Goal: Contribute content

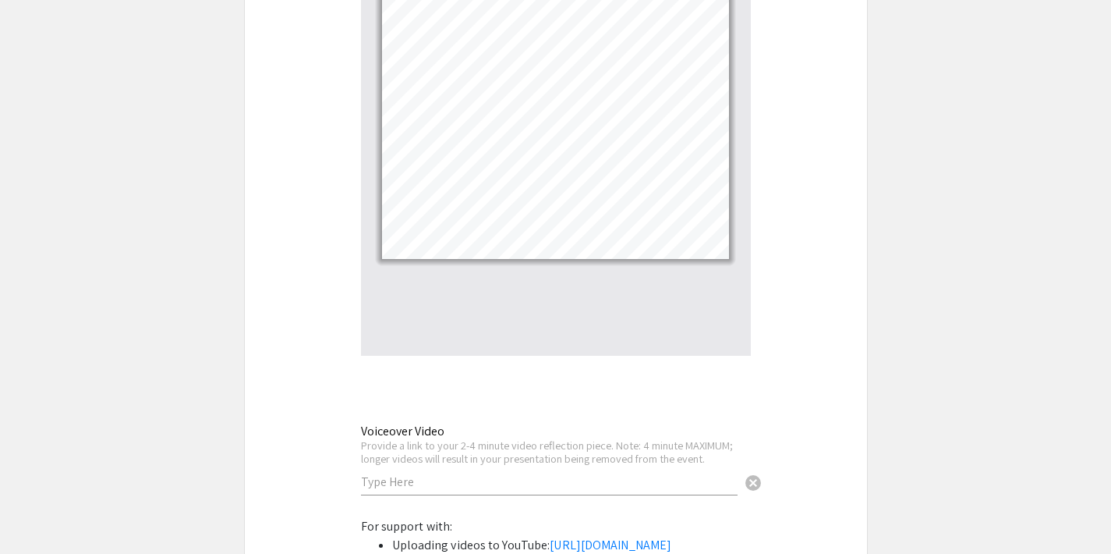
scroll to position [5156, 0]
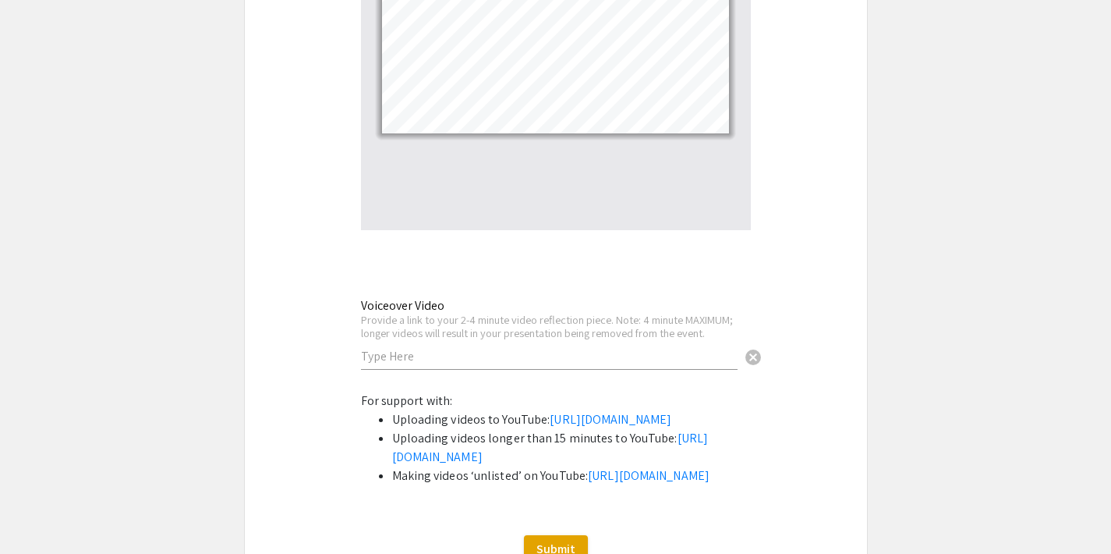
click at [443, 348] on input "text" at bounding box center [549, 356] width 377 height 16
paste input "[URL][DOMAIN_NAME]"
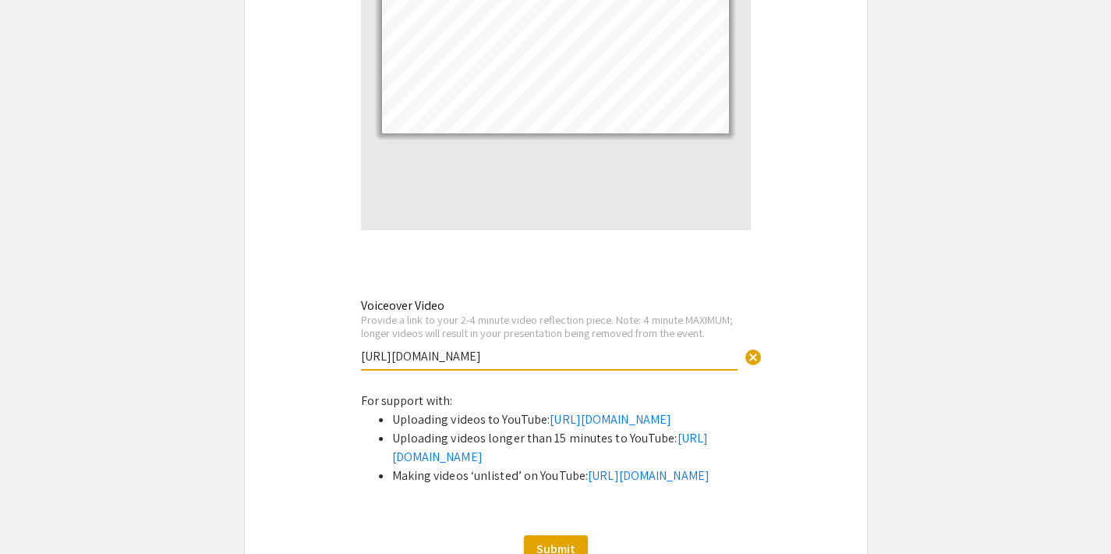
type input "[URL][DOMAIN_NAME]"
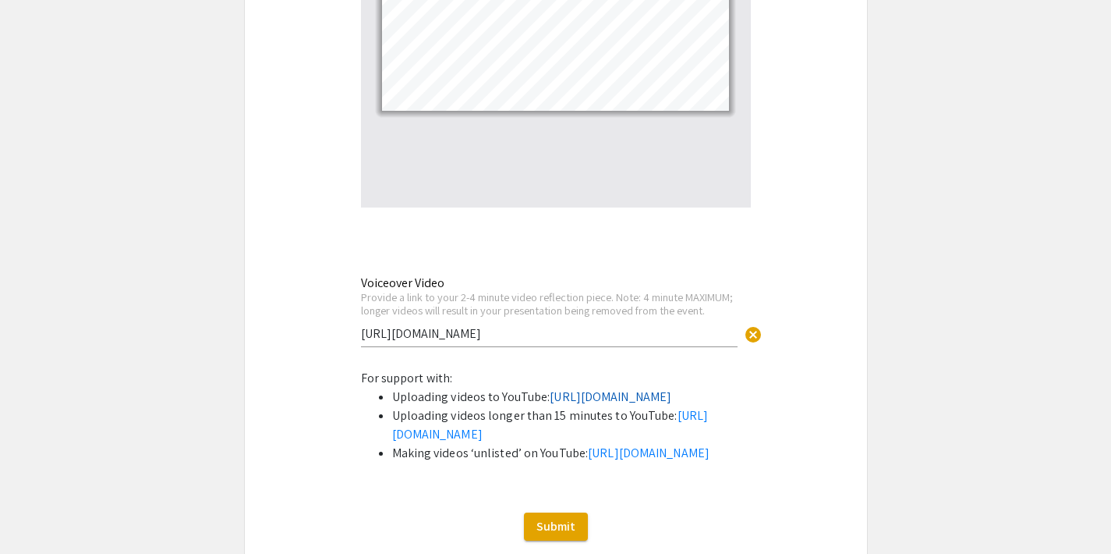
scroll to position [5179, 0]
click at [425, 325] on input "[URL][DOMAIN_NAME]" at bounding box center [549, 333] width 377 height 16
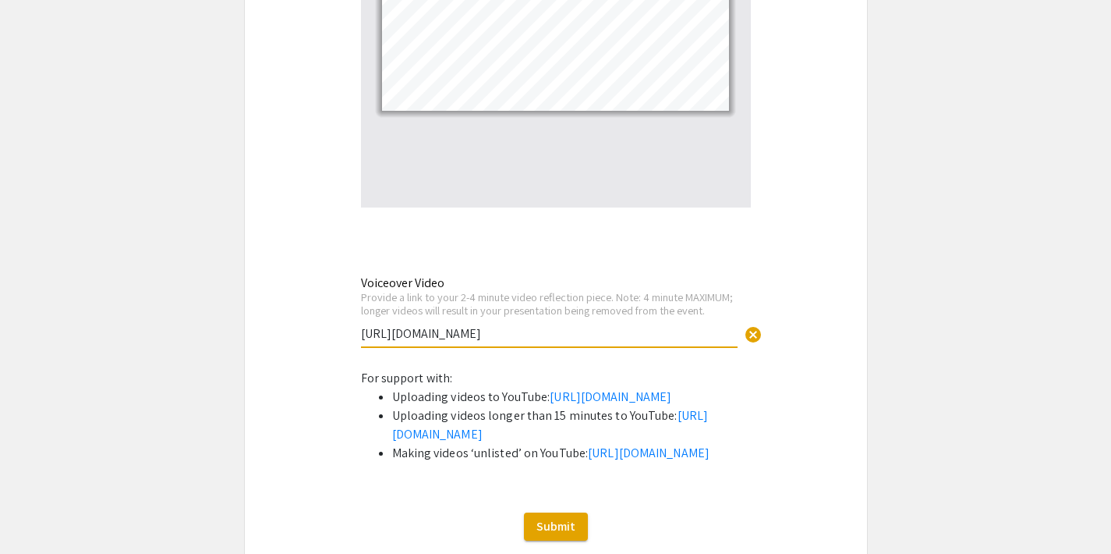
click at [425, 325] on input "[URL][DOMAIN_NAME]" at bounding box center [549, 333] width 377 height 16
paste input "[URL][DOMAIN_NAME]"
type input "[URL][DOMAIN_NAME]"
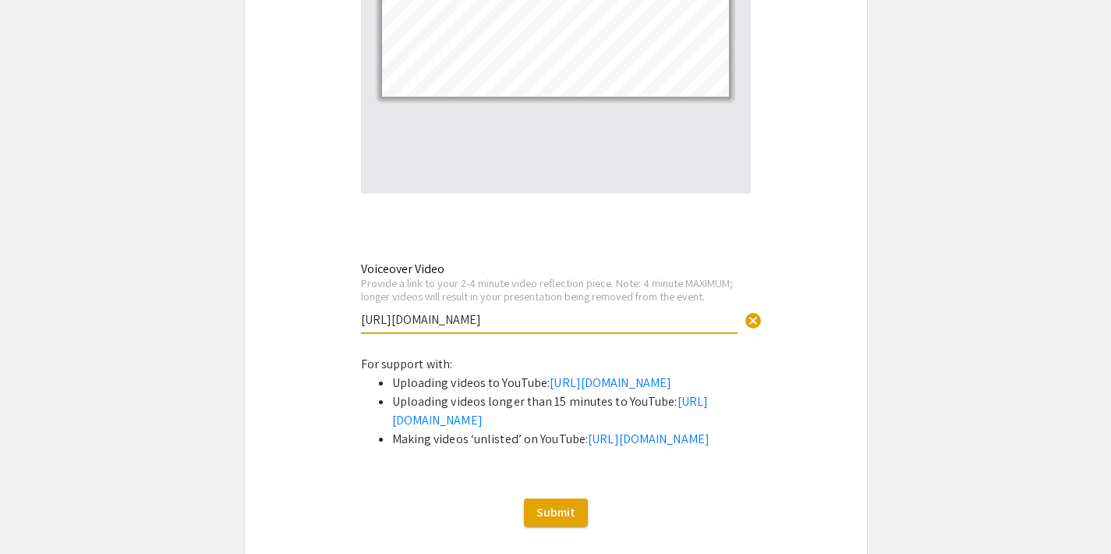
scroll to position [5193, 0]
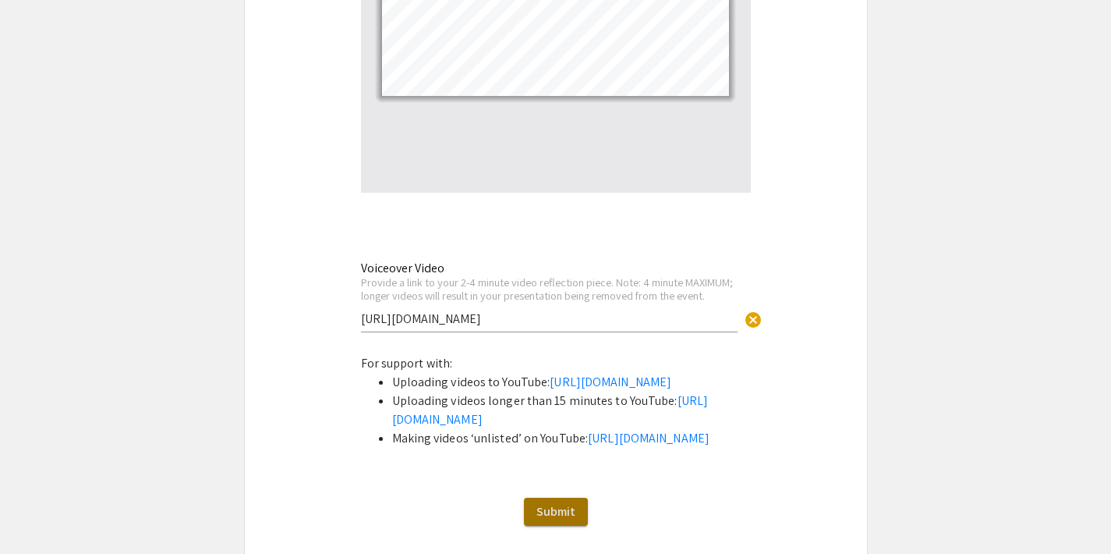
click at [550, 519] on span "Submit" at bounding box center [555, 511] width 39 height 16
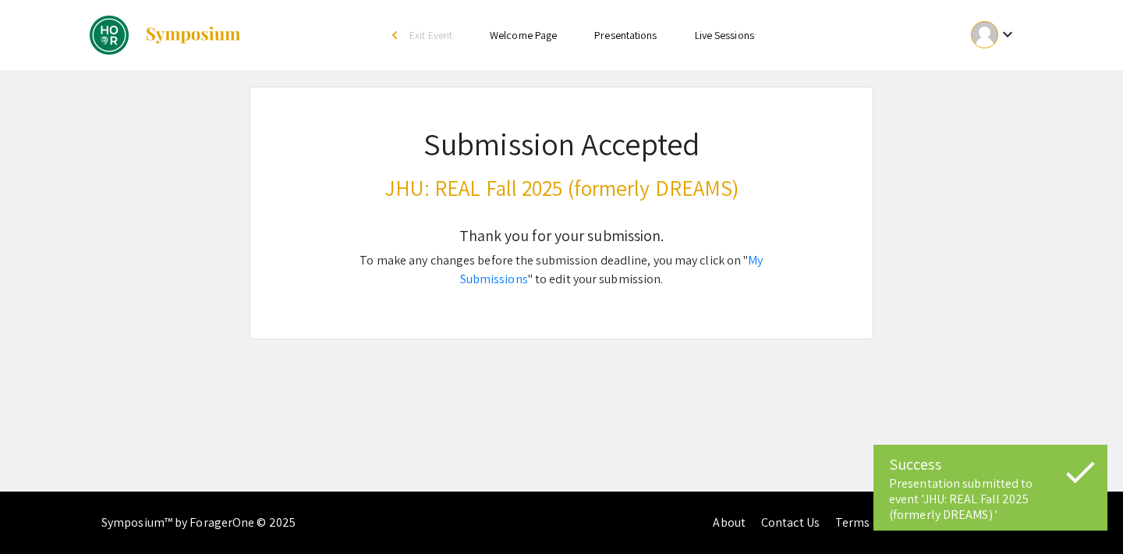
scroll to position [0, 0]
click at [736, 260] on link "My Submissions" at bounding box center [611, 269] width 303 height 35
